Goal: Transaction & Acquisition: Book appointment/travel/reservation

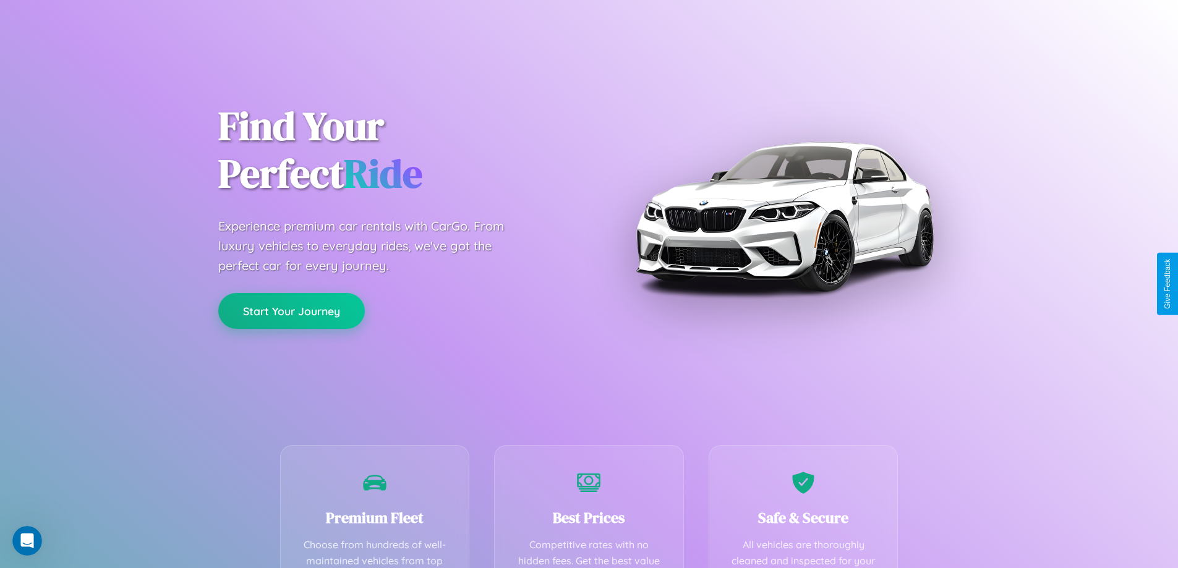
click at [291, 311] on button "Start Your Journey" at bounding box center [291, 311] width 147 height 36
click at [291, 310] on button "Start Your Journey" at bounding box center [291, 311] width 147 height 36
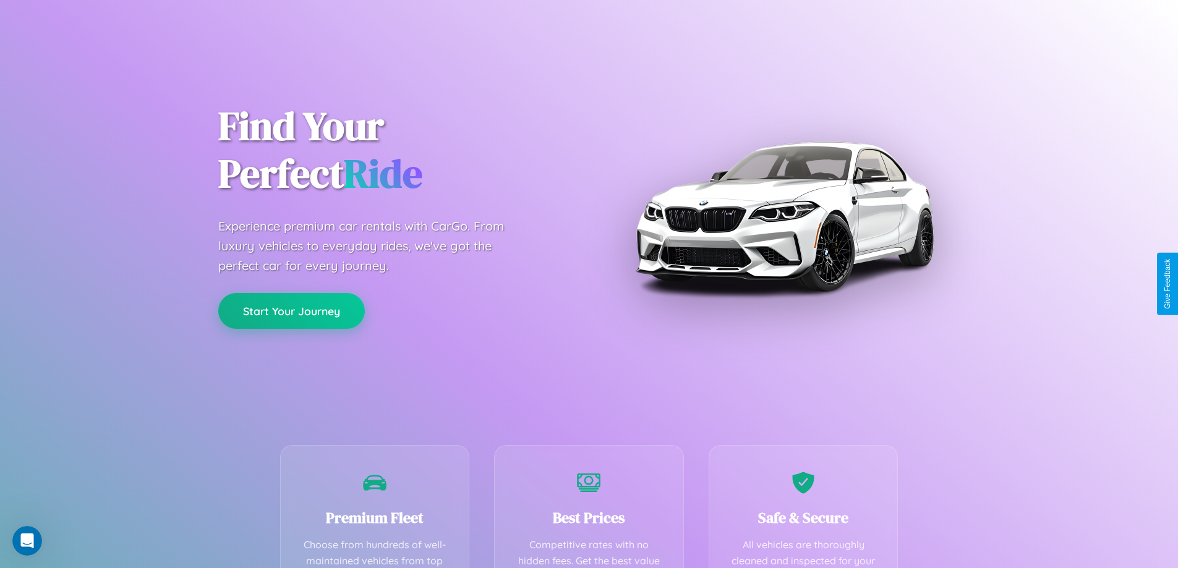
click at [291, 310] on button "Start Your Journey" at bounding box center [291, 311] width 147 height 36
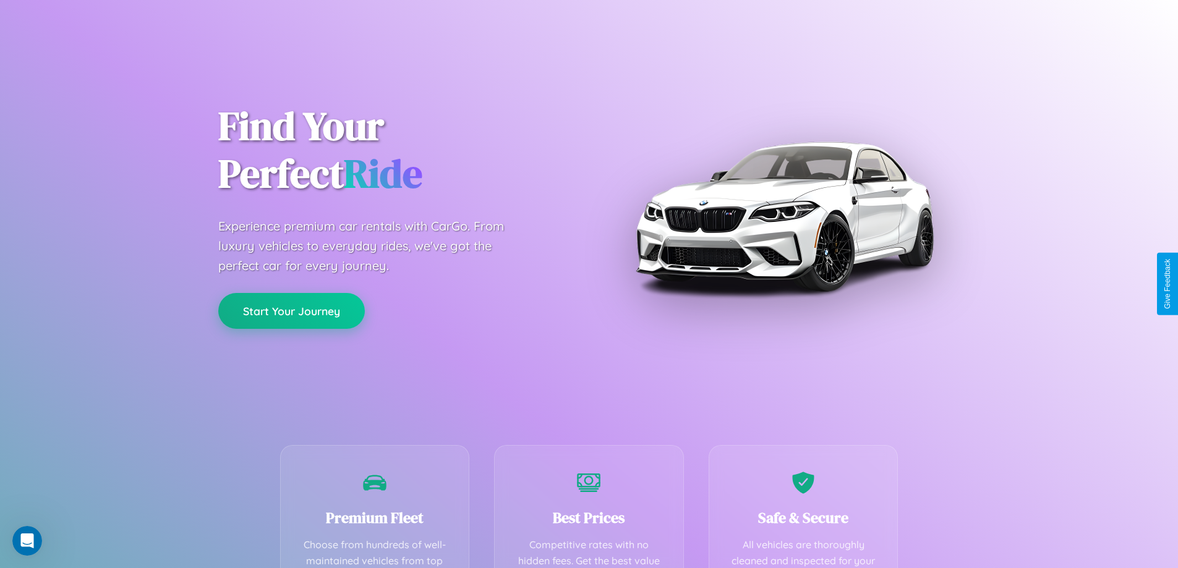
click at [291, 310] on button "Start Your Journey" at bounding box center [291, 311] width 147 height 36
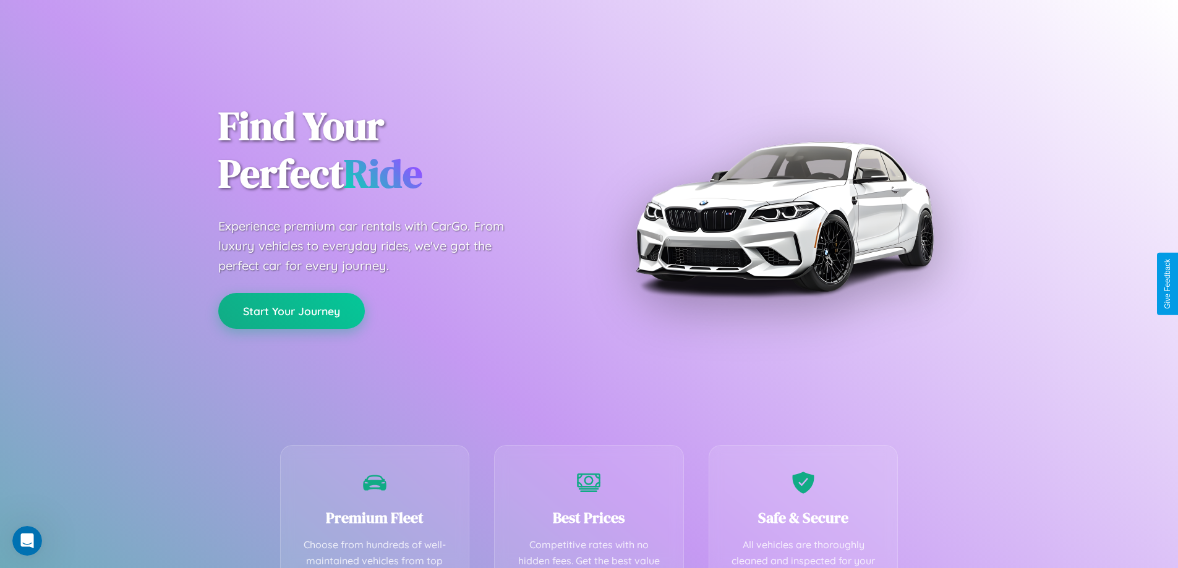
click at [291, 310] on button "Start Your Journey" at bounding box center [291, 311] width 147 height 36
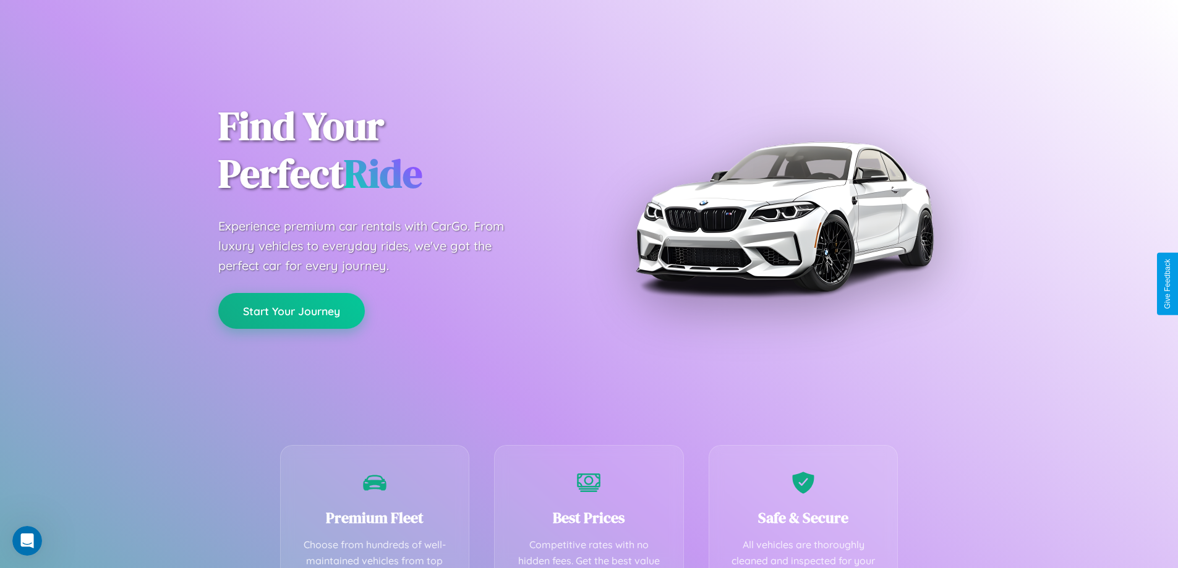
click at [291, 310] on button "Start Your Journey" at bounding box center [291, 311] width 147 height 36
